Goal: Use online tool/utility: Utilize a website feature to perform a specific function

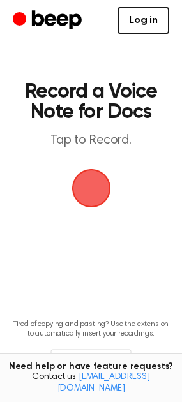
click at [94, 198] on span "button" at bounding box center [91, 188] width 36 height 36
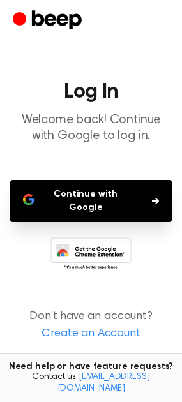
click at [101, 203] on button "Continue with Google" at bounding box center [91, 201] width 162 height 42
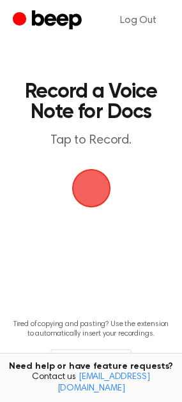
click at [90, 200] on span "button" at bounding box center [91, 188] width 39 height 39
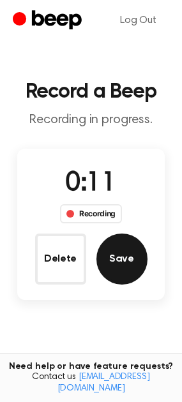
click at [126, 257] on button "Save" at bounding box center [121, 259] width 51 height 51
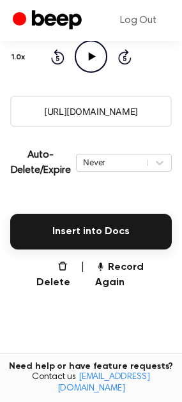
scroll to position [128, 0]
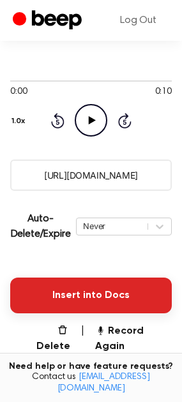
click at [100, 286] on button "Insert into Docs" at bounding box center [91, 296] width 162 height 36
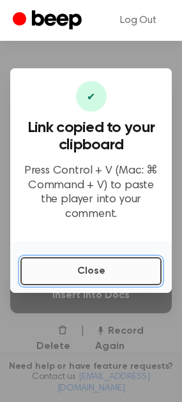
click at [97, 262] on button "Close" at bounding box center [90, 271] width 141 height 28
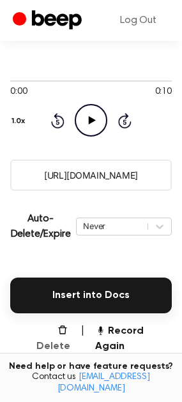
click at [56, 335] on button "Delete" at bounding box center [48, 339] width 45 height 31
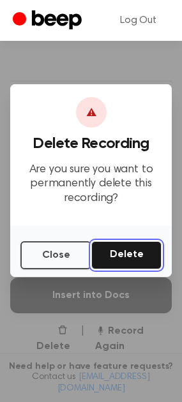
click at [139, 257] on button "Delete" at bounding box center [126, 255] width 70 height 28
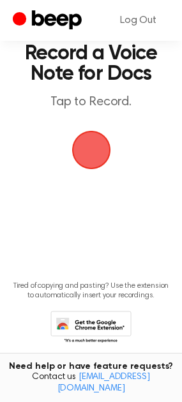
scroll to position [59, 0]
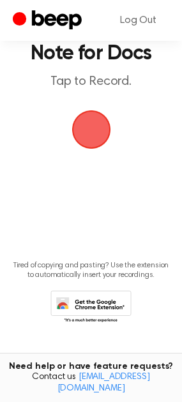
click at [97, 309] on icon at bounding box center [94, 310] width 60 height 22
